Goal: Task Accomplishment & Management: Use online tool/utility

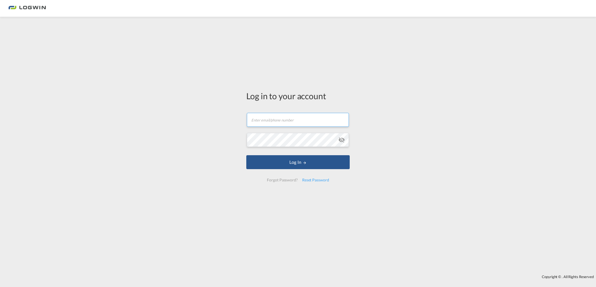
click at [263, 122] on input "text" at bounding box center [298, 120] width 102 height 14
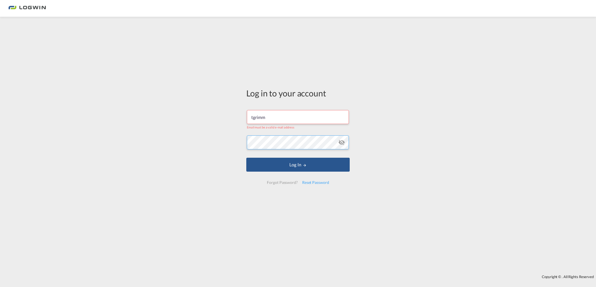
click at [246, 157] on button "Log In" at bounding box center [297, 164] width 103 height 14
drag, startPoint x: 265, startPoint y: 116, endPoint x: 188, endPoint y: 115, distance: 76.8
click at [188, 115] on div "Log in to your account tgrimm Email must be a valid e-mail address Log In Forgo…" at bounding box center [298, 145] width 596 height 252
type input "tanja.grimm@LOGWIN-LOGISTICS.COM"
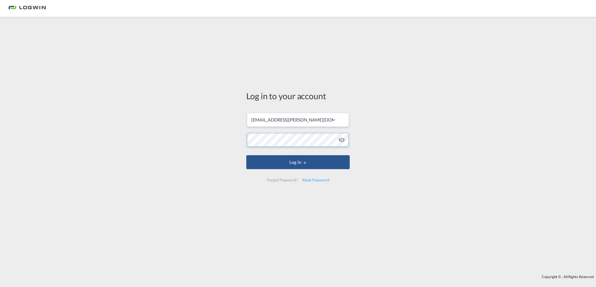
click at [246, 155] on button "Log In" at bounding box center [297, 162] width 103 height 14
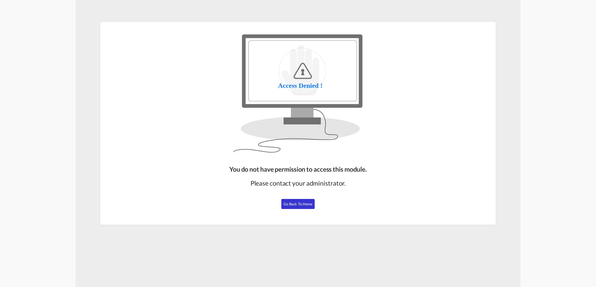
click at [307, 205] on span "Go Back to Home" at bounding box center [298, 203] width 29 height 4
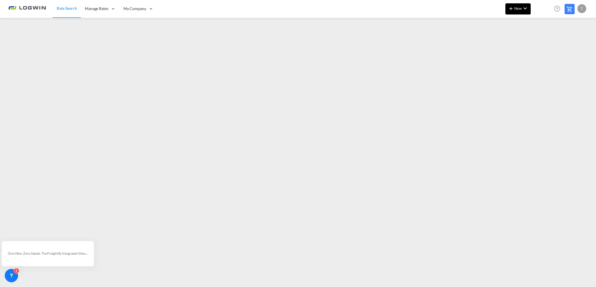
click at [523, 11] on md-icon "icon-chevron-down" at bounding box center [525, 8] width 7 height 7
click at [544, 41] on span "Ratesheet" at bounding box center [541, 41] width 6 height 11
click at [519, 6] on span "New" at bounding box center [518, 8] width 21 height 4
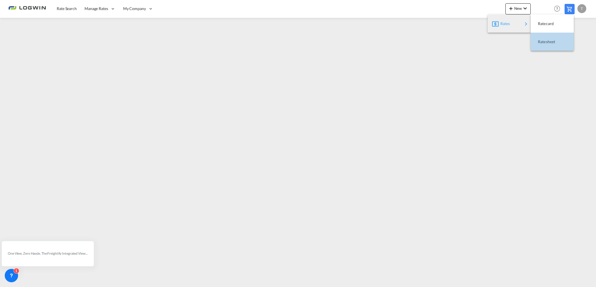
click at [544, 41] on span "Ratesheet" at bounding box center [541, 41] width 6 height 11
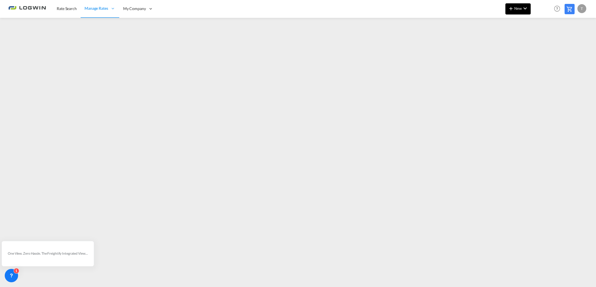
click at [512, 8] on md-icon "icon-plus 400-fg" at bounding box center [511, 8] width 7 height 7
click at [544, 41] on span "Ratesheet" at bounding box center [541, 41] width 6 height 11
drag, startPoint x: 28, startPoint y: 315, endPoint x: -50, endPoint y: 319, distance: 78.0
click at [520, 10] on span "New" at bounding box center [518, 8] width 21 height 4
click at [540, 40] on span "Ratesheet" at bounding box center [541, 41] width 6 height 11
